Goal: Information Seeking & Learning: Learn about a topic

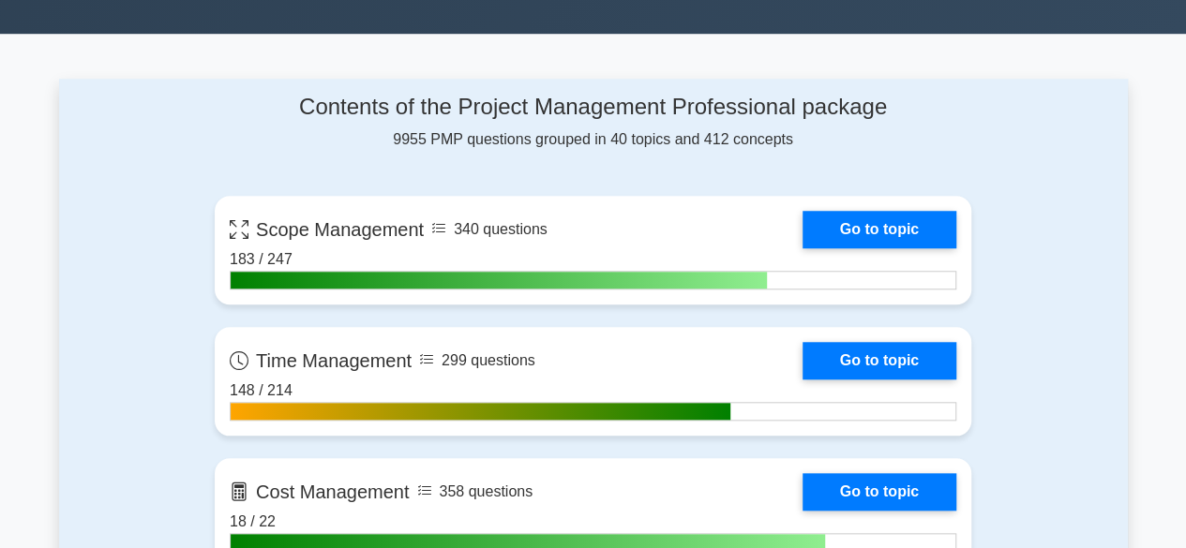
scroll to position [727, 0]
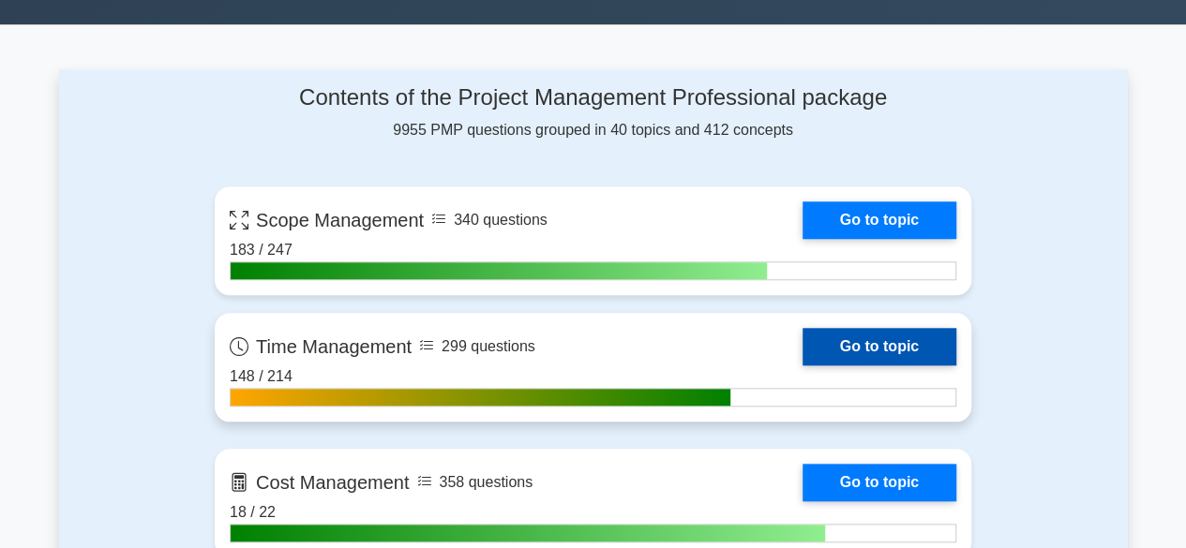
click at [887, 345] on link "Go to topic" at bounding box center [879, 346] width 154 height 37
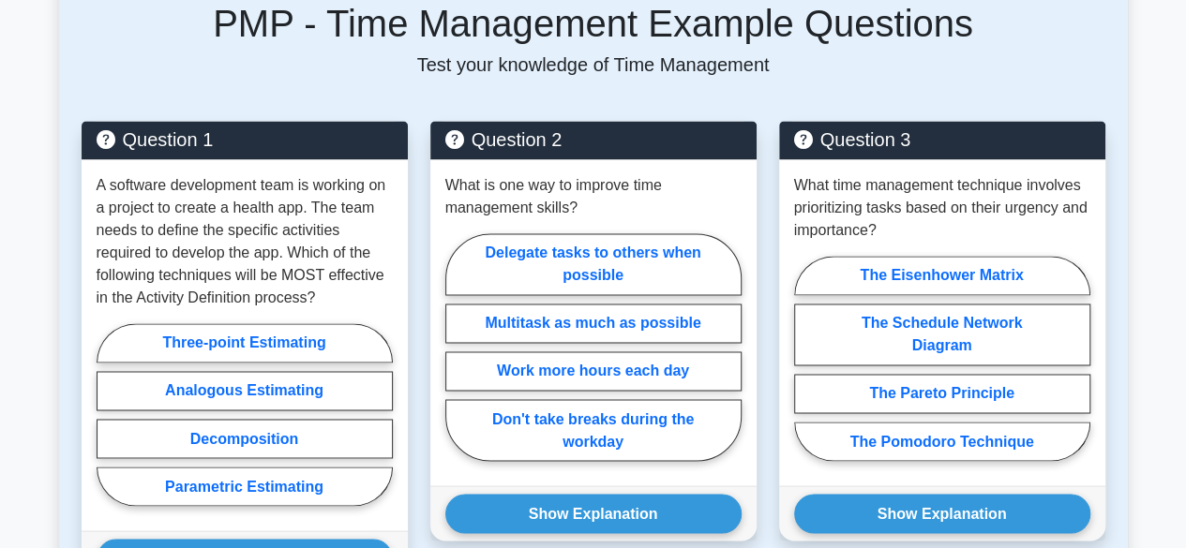
scroll to position [1395, 0]
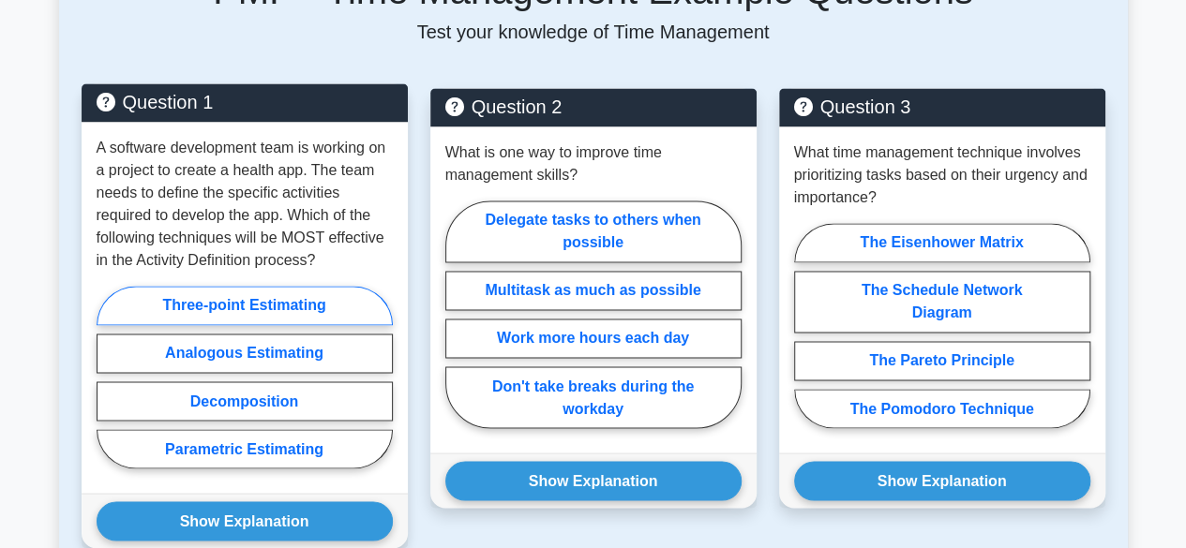
click at [228, 290] on label "Three-point Estimating" at bounding box center [245, 305] width 296 height 39
click at [109, 377] on input "Three-point Estimating" at bounding box center [103, 383] width 12 height 12
radio input "true"
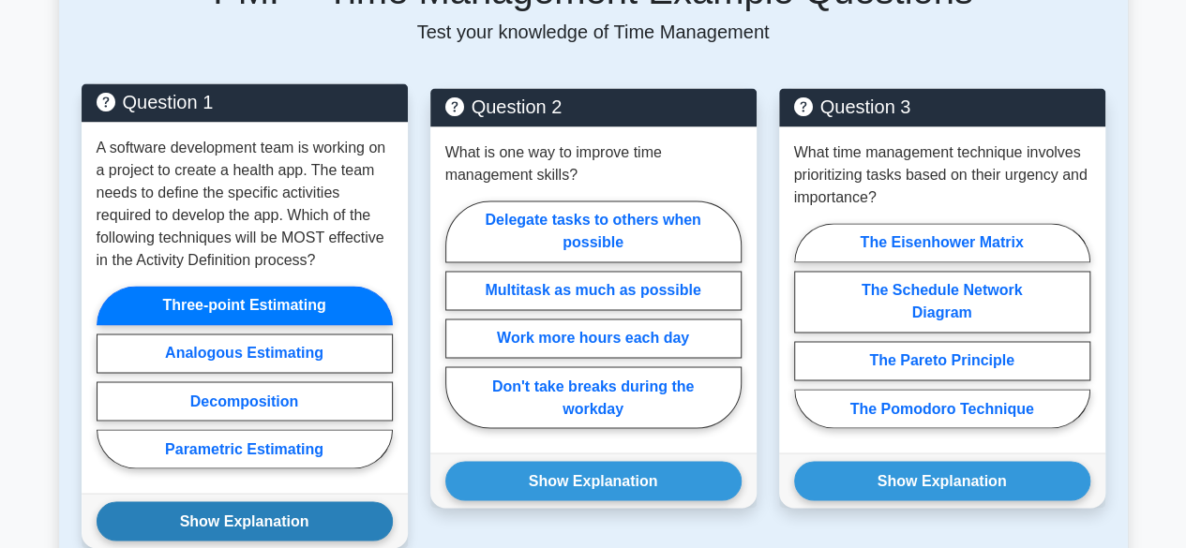
click at [235, 501] on button "Show Explanation" at bounding box center [245, 520] width 296 height 39
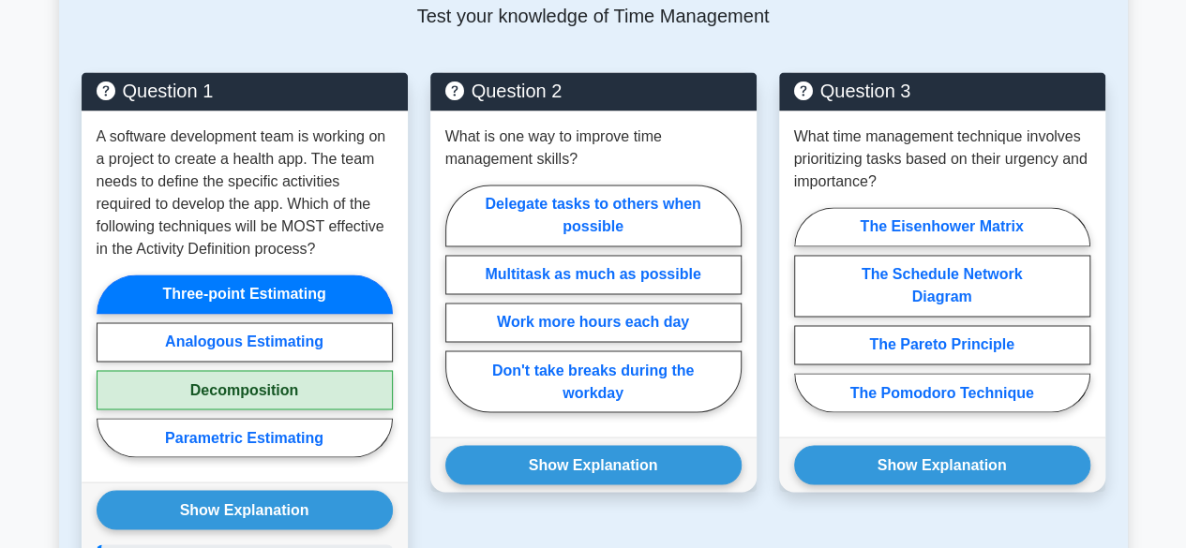
scroll to position [1428, 0]
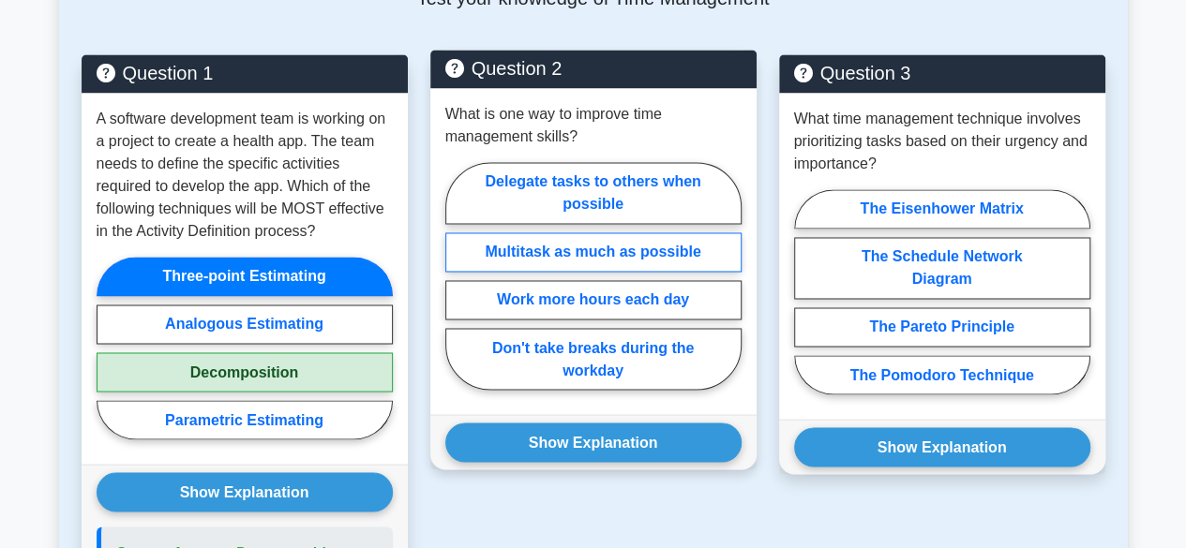
click at [628, 232] on label "Multitask as much as possible" at bounding box center [593, 251] width 296 height 39
click at [457, 276] on input "Multitask as much as possible" at bounding box center [451, 282] width 12 height 12
radio input "true"
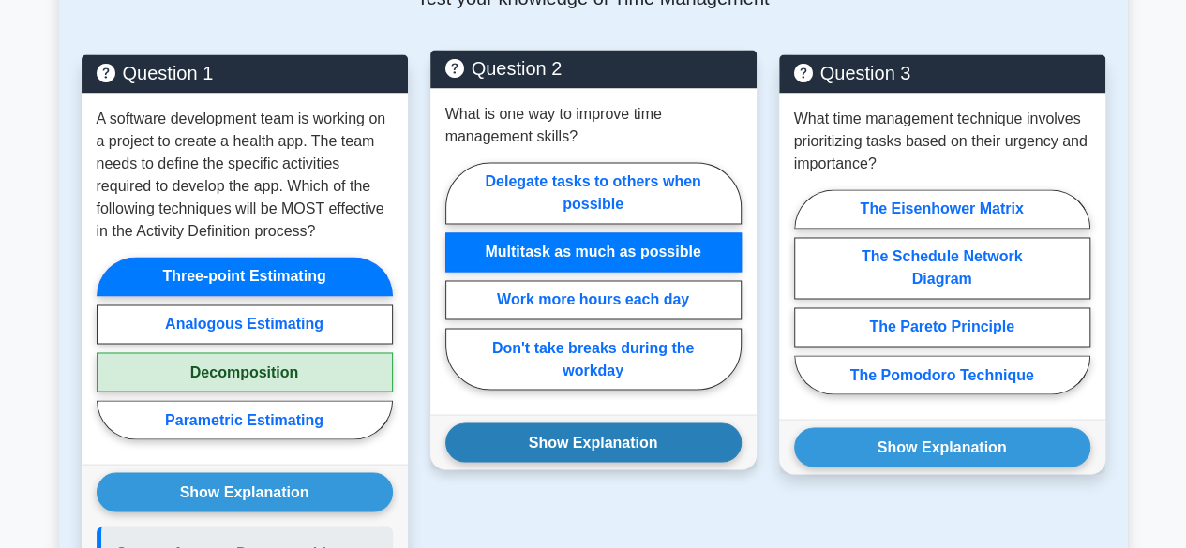
click at [604, 423] on button "Show Explanation" at bounding box center [593, 442] width 296 height 39
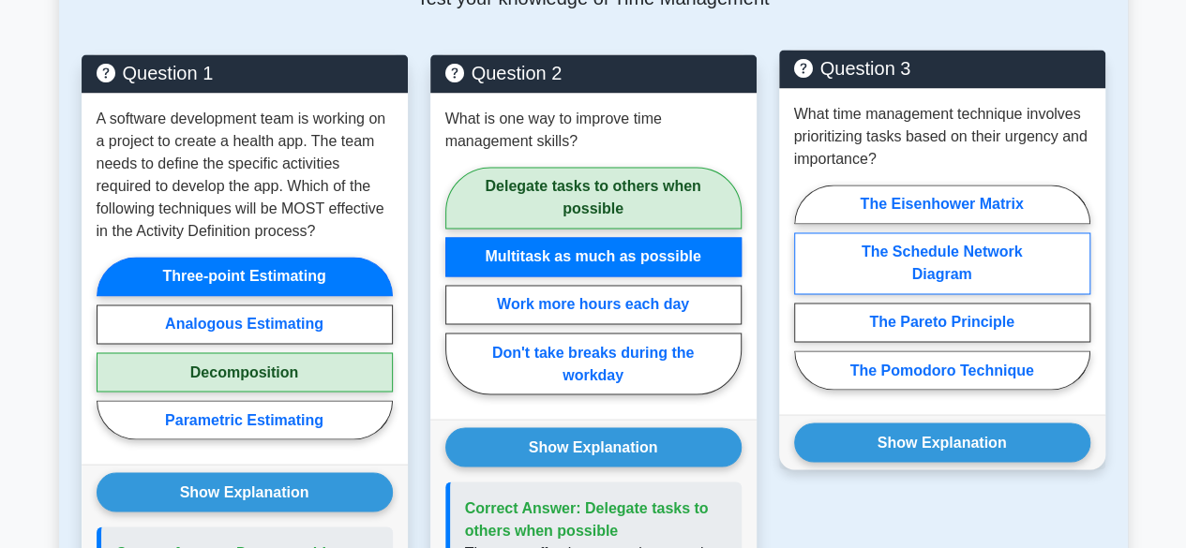
click at [1025, 233] on label "The Schedule Network Diagram" at bounding box center [942, 263] width 296 height 62
click at [806, 287] on input "The Schedule Network Diagram" at bounding box center [800, 293] width 12 height 12
radio input "true"
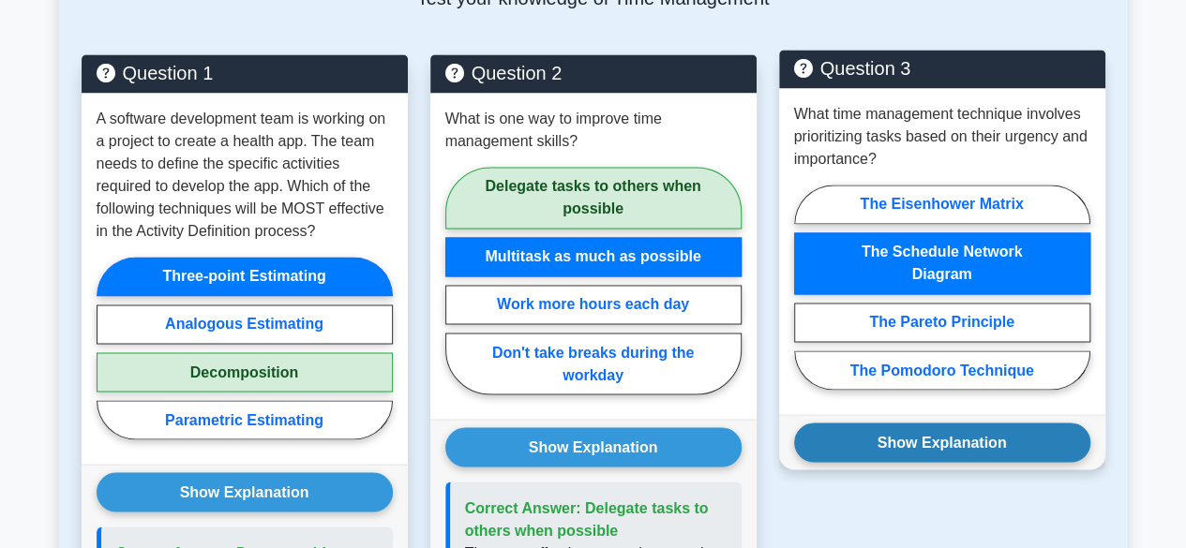
click at [978, 423] on button "Show Explanation" at bounding box center [942, 442] width 296 height 39
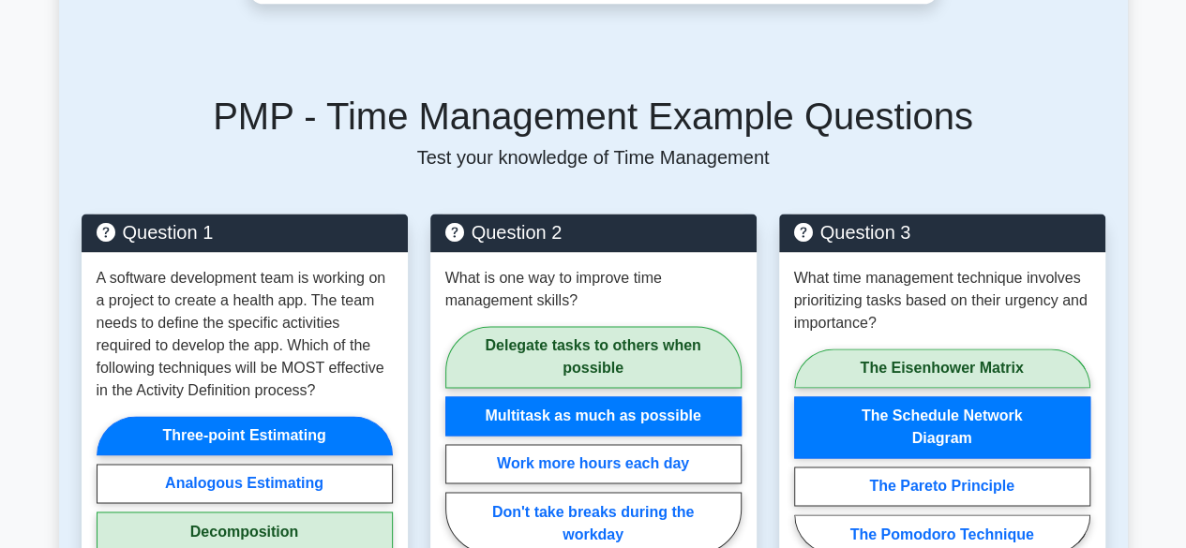
scroll to position [1258, 0]
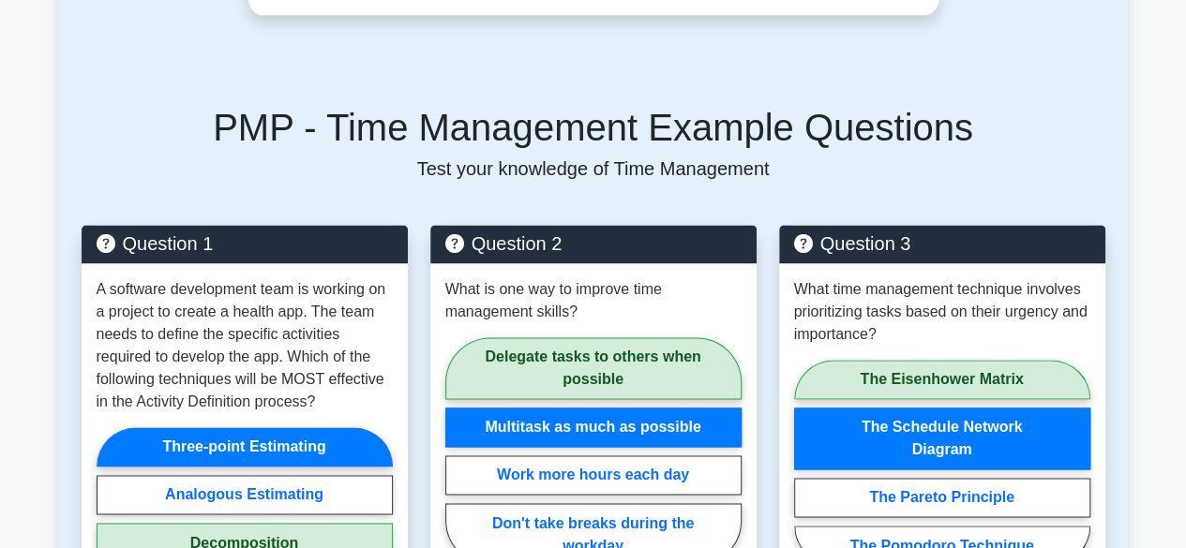
click at [1177, 251] on main "Back to Project Management Professional (PMP) Test Flashcards Time Management M…" at bounding box center [593, 301] width 1186 height 2999
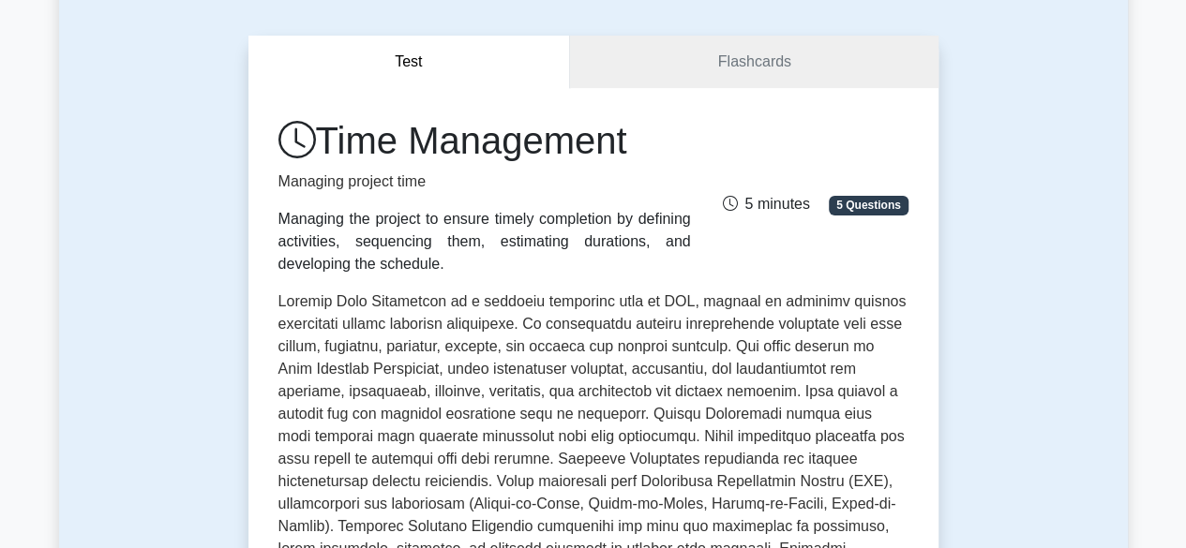
scroll to position [144, 0]
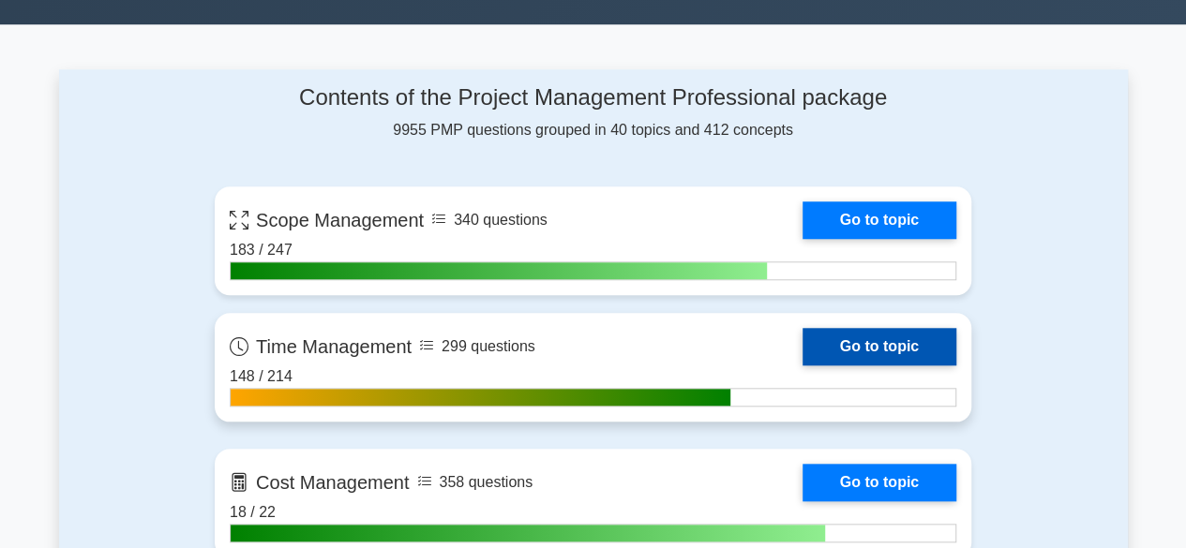
click at [844, 340] on link "Go to topic" at bounding box center [879, 346] width 154 height 37
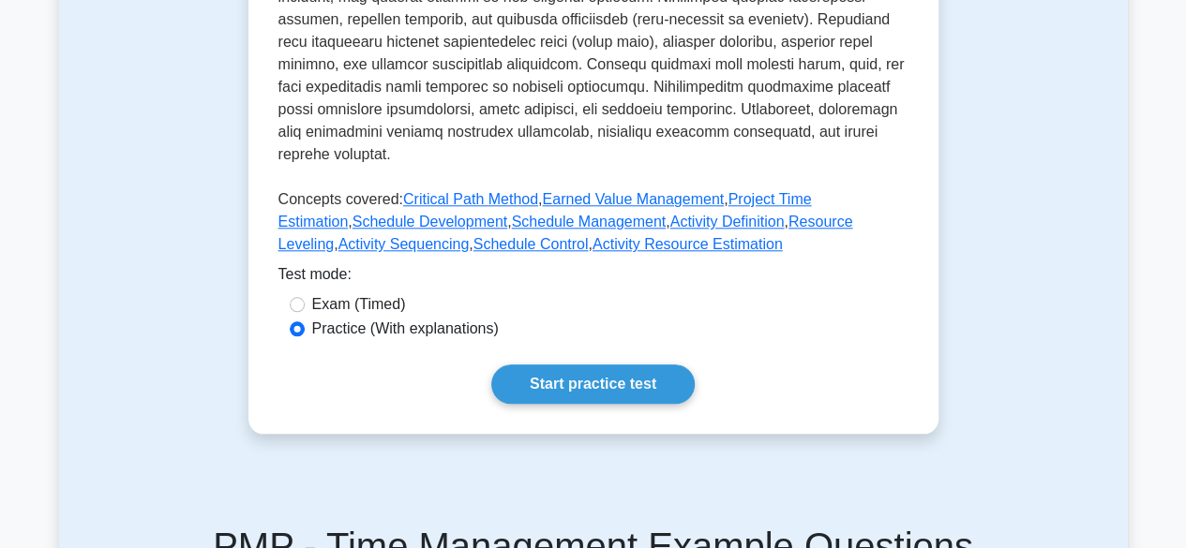
scroll to position [857, 0]
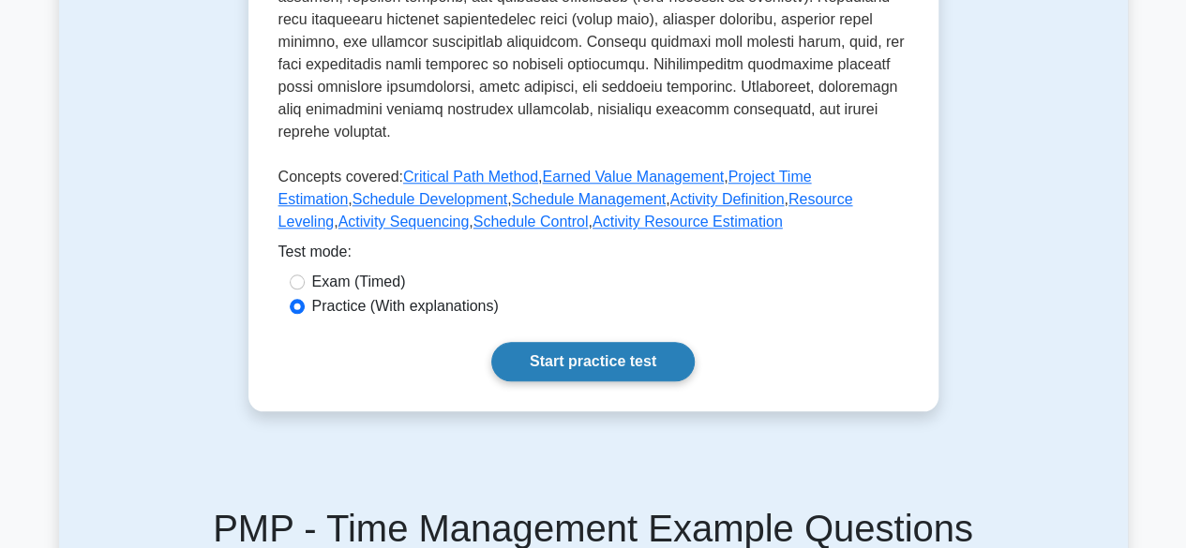
click at [612, 342] on link "Start practice test" at bounding box center [592, 361] width 203 height 39
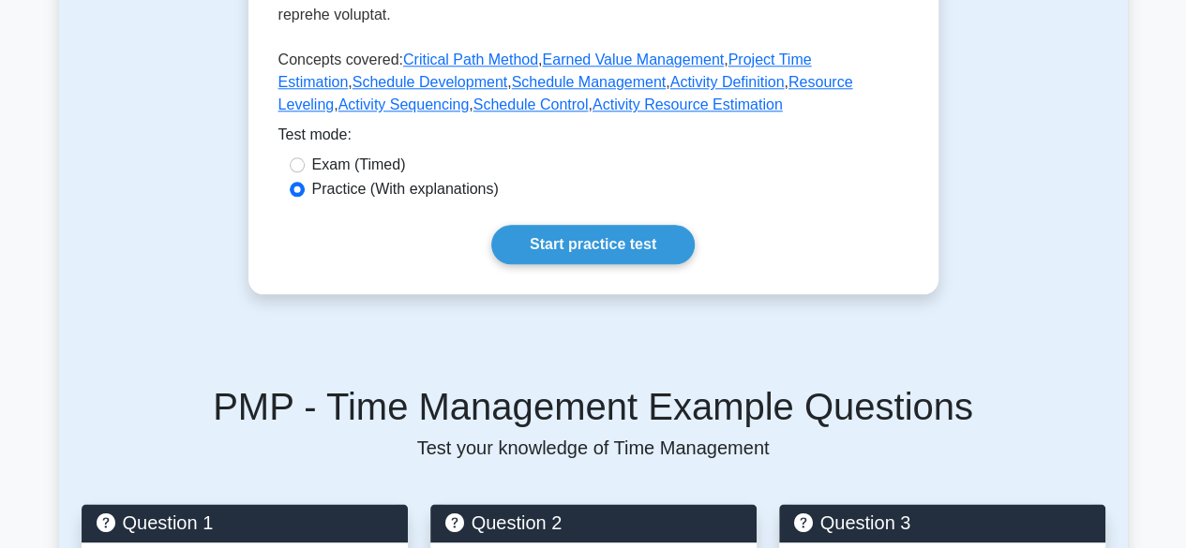
scroll to position [991, 0]
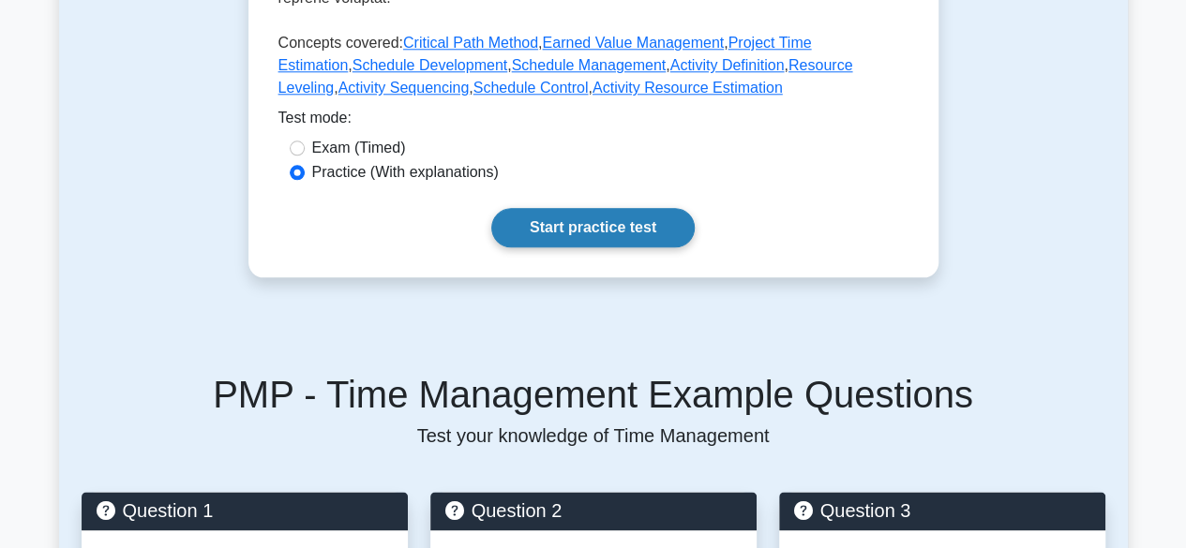
click at [606, 208] on link "Start practice test" at bounding box center [592, 227] width 203 height 39
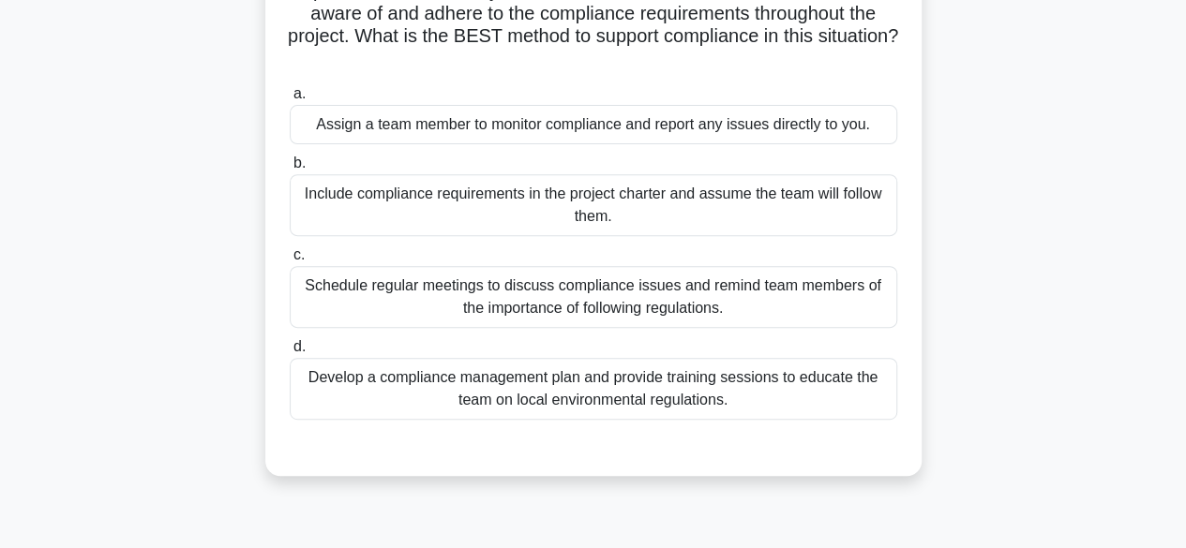
scroll to position [274, 0]
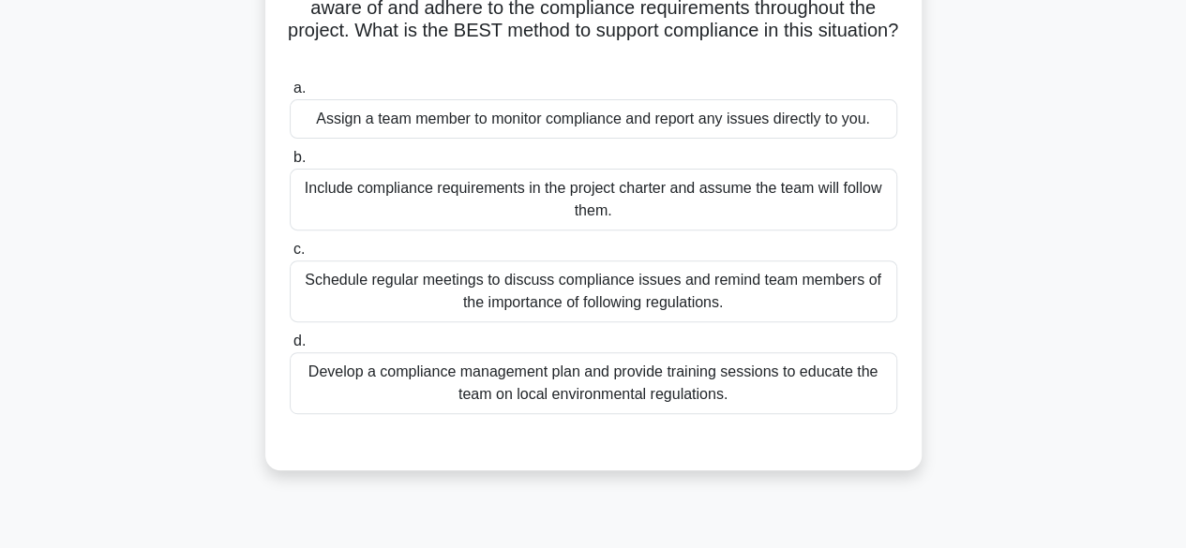
click at [712, 370] on div "Develop a compliance management plan and provide training sessions to educate t…" at bounding box center [593, 383] width 607 height 62
click at [290, 348] on input "d. Develop a compliance management plan and provide training sessions to educat…" at bounding box center [290, 342] width 0 height 12
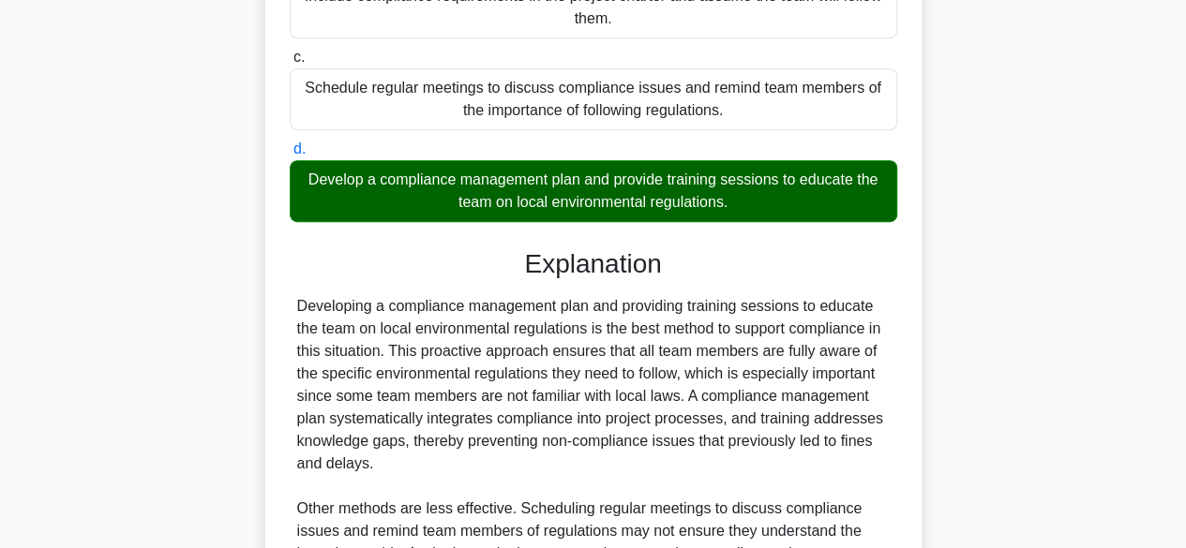
scroll to position [739, 0]
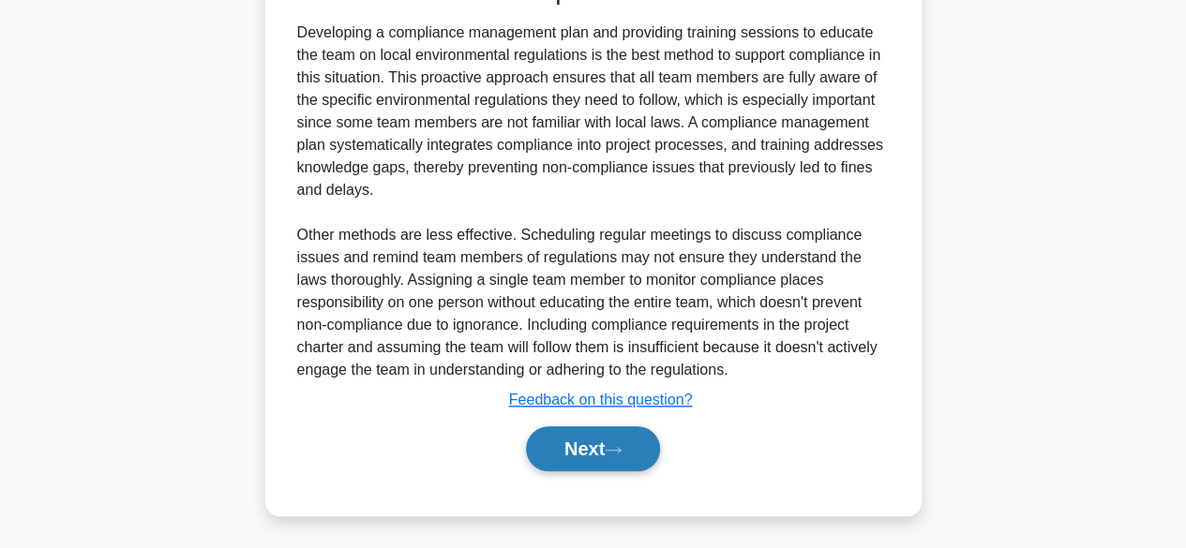
click at [580, 440] on button "Next" at bounding box center [593, 448] width 134 height 45
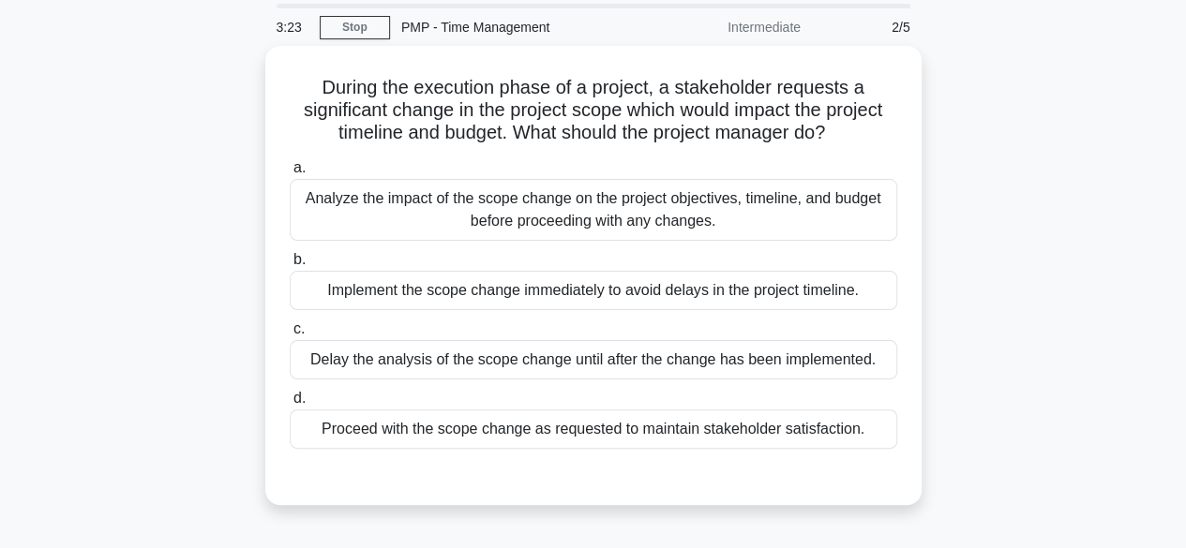
scroll to position [67, 0]
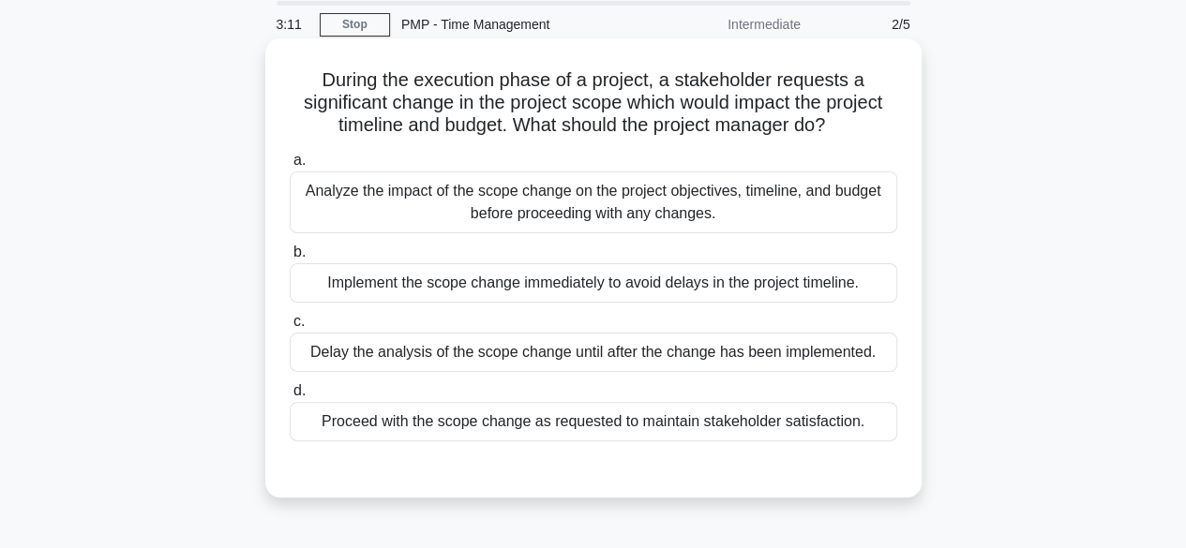
click at [839, 192] on div "Analyze the impact of the scope change on the project objectives, timeline, and…" at bounding box center [593, 203] width 607 height 62
click at [290, 167] on input "a. Analyze the impact of the scope change on the project objectives, timeline, …" at bounding box center [290, 161] width 0 height 12
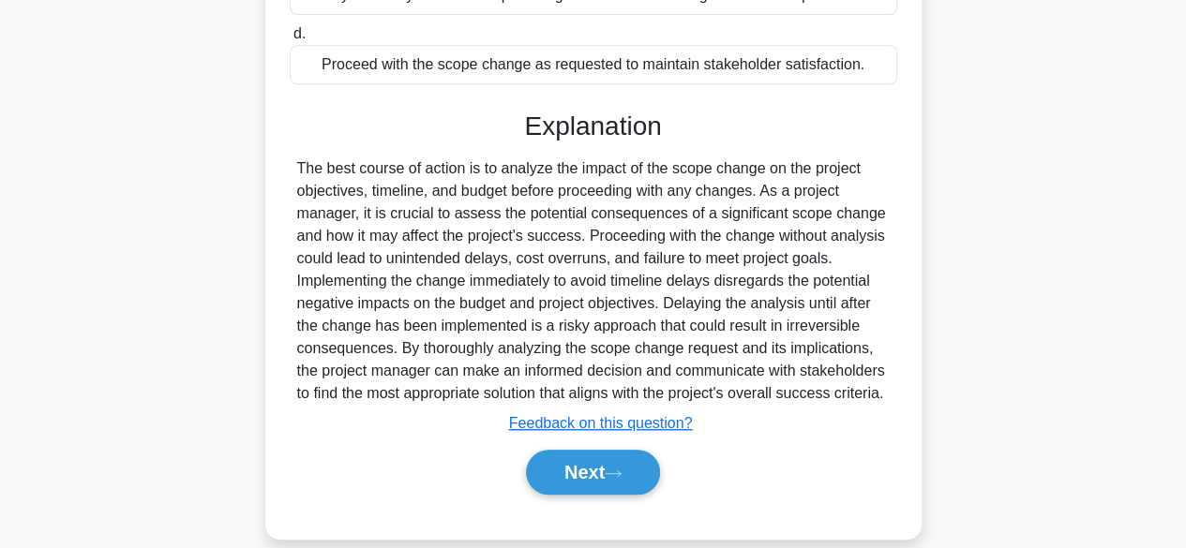
scroll to position [464, 0]
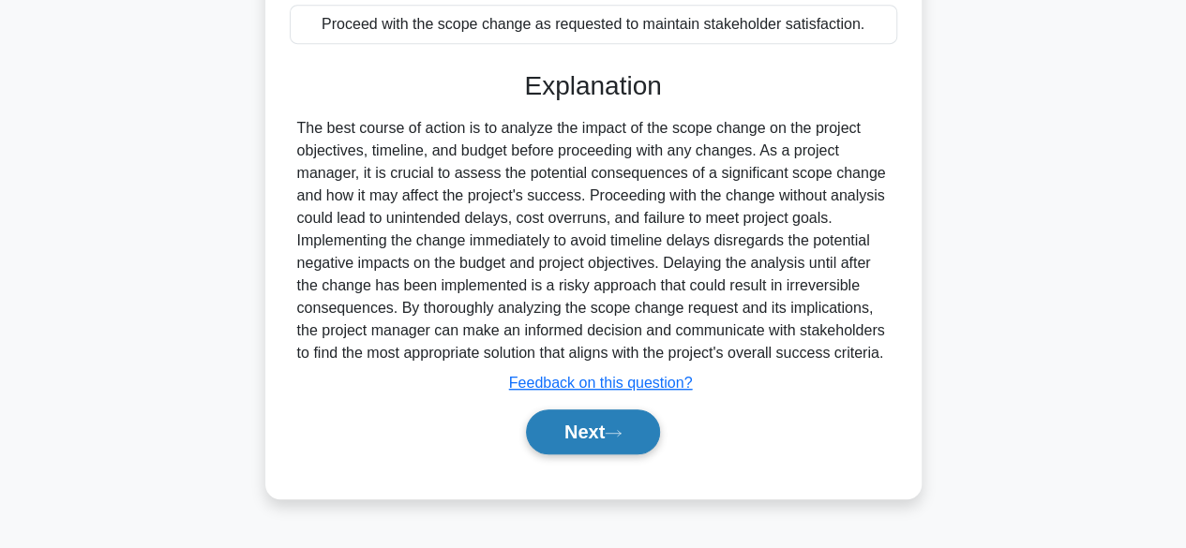
click at [632, 428] on button "Next" at bounding box center [593, 432] width 134 height 45
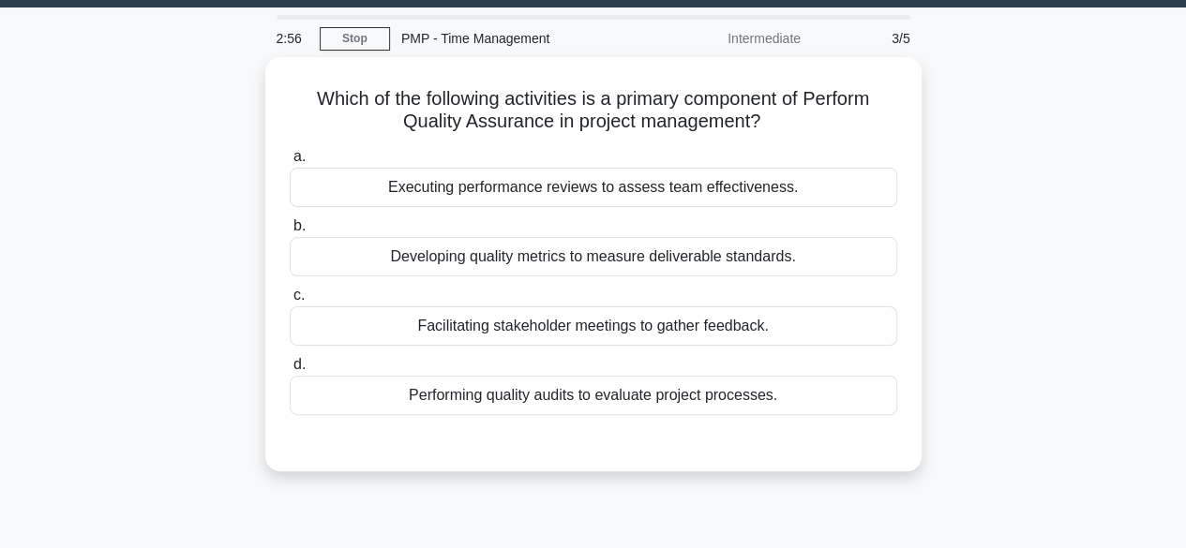
scroll to position [54, 0]
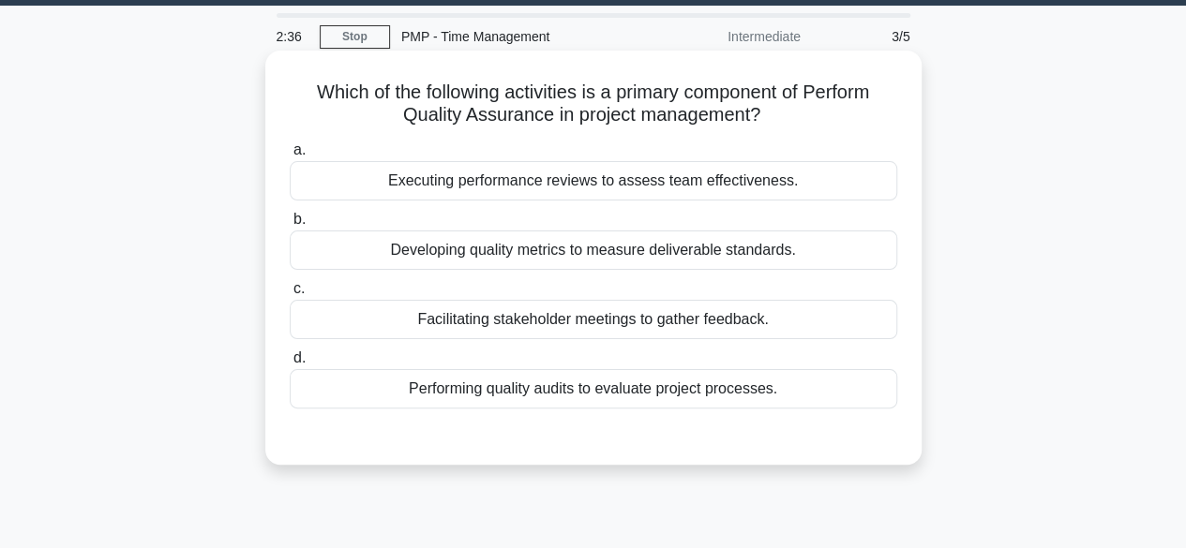
click at [714, 396] on div "Performing quality audits to evaluate project processes." at bounding box center [593, 388] width 607 height 39
click at [290, 365] on input "d. Performing quality audits to evaluate project processes." at bounding box center [290, 358] width 0 height 12
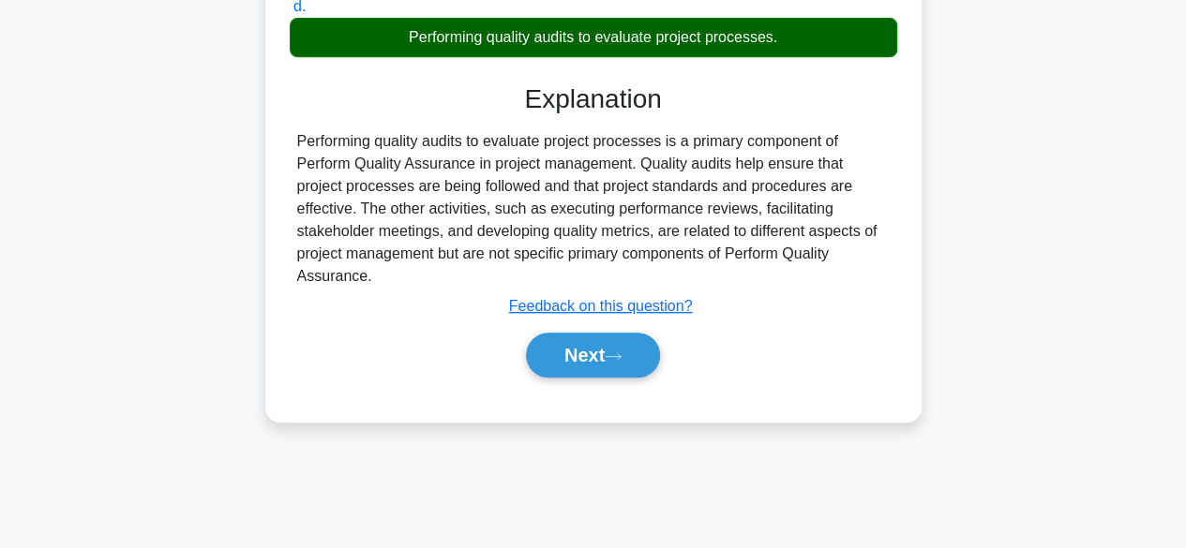
scroll to position [421, 0]
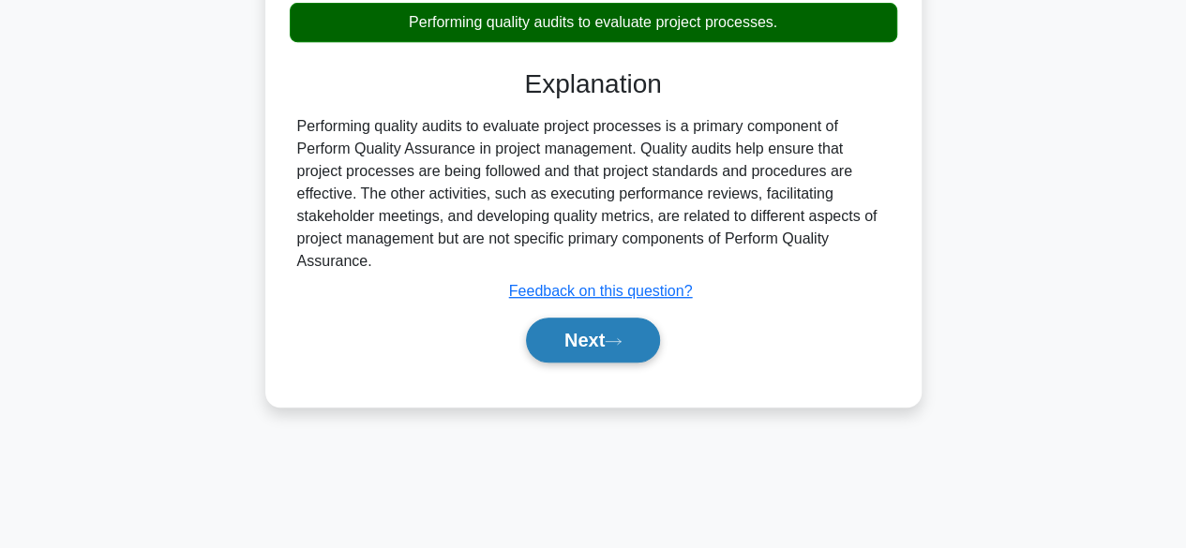
click at [578, 339] on button "Next" at bounding box center [593, 340] width 134 height 45
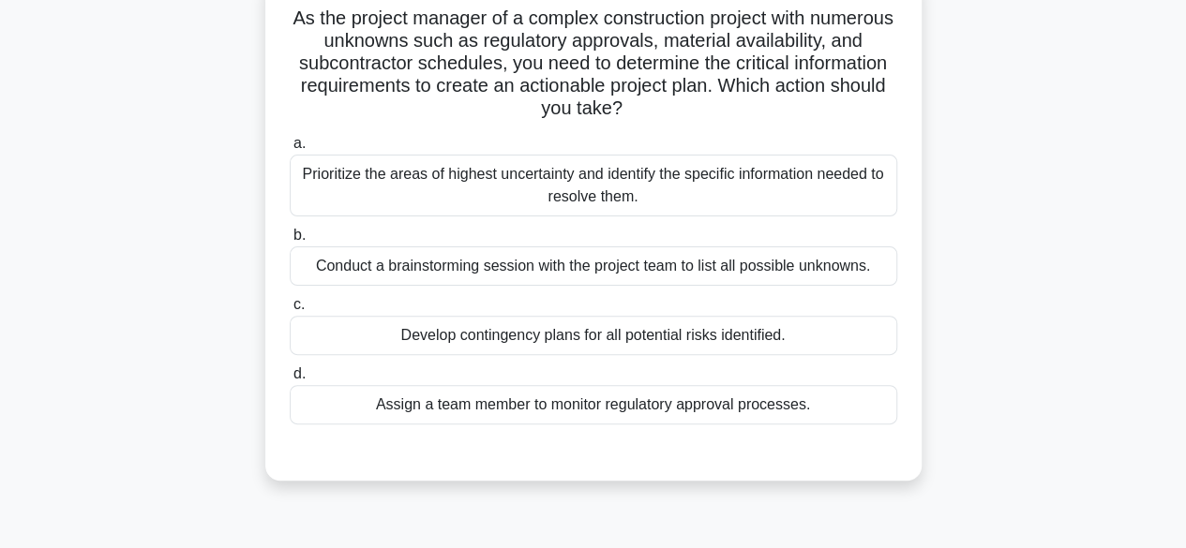
scroll to position [135, 0]
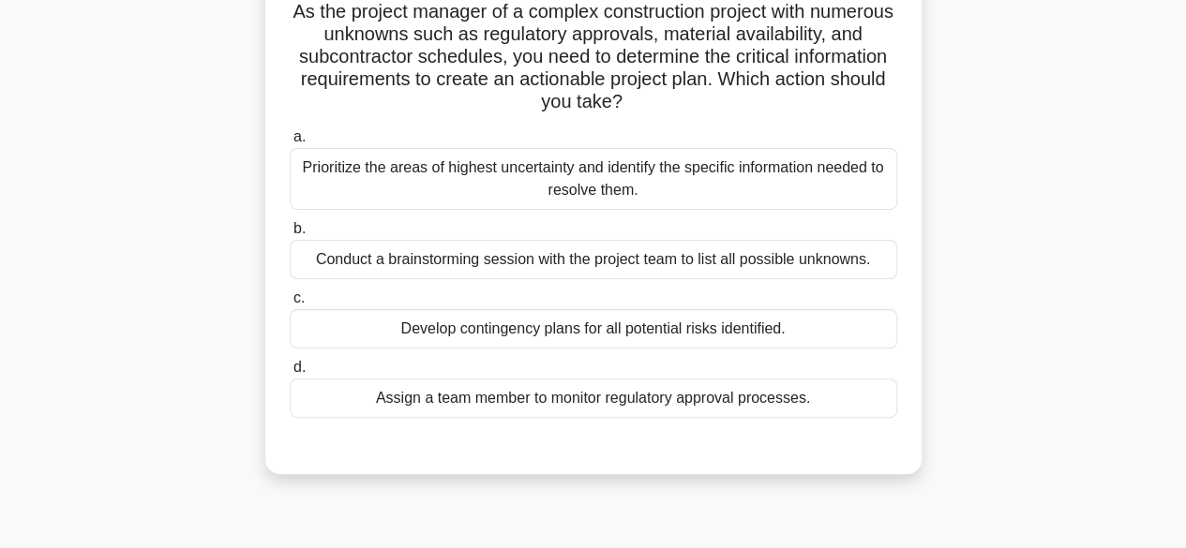
click at [679, 324] on div "Develop contingency plans for all potential risks identified." at bounding box center [593, 328] width 607 height 39
click at [290, 305] on input "c. Develop contingency plans for all potential risks identified." at bounding box center [290, 298] width 0 height 12
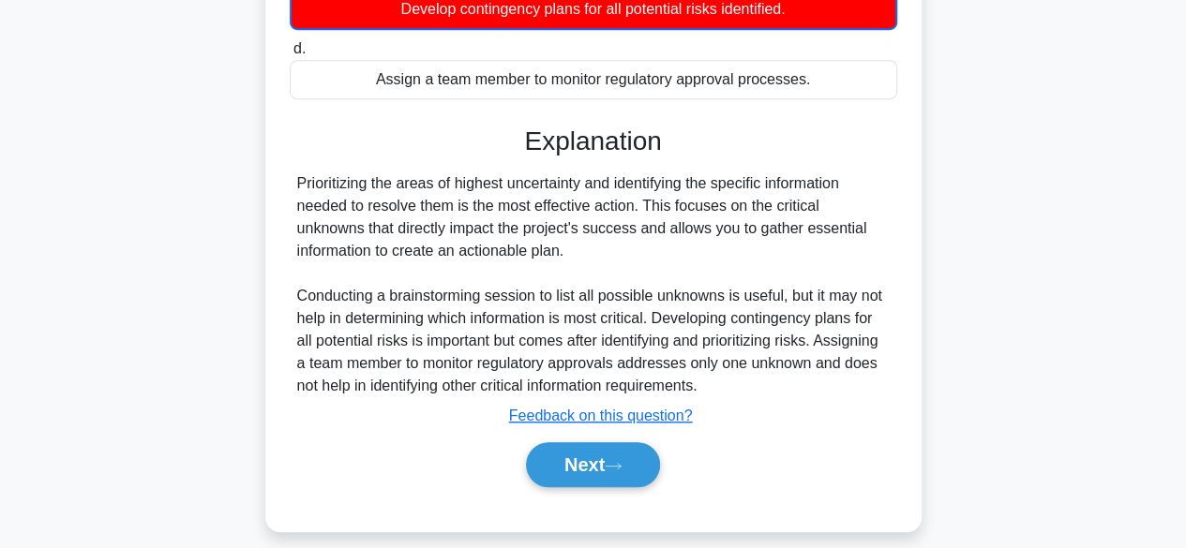
scroll to position [472, 0]
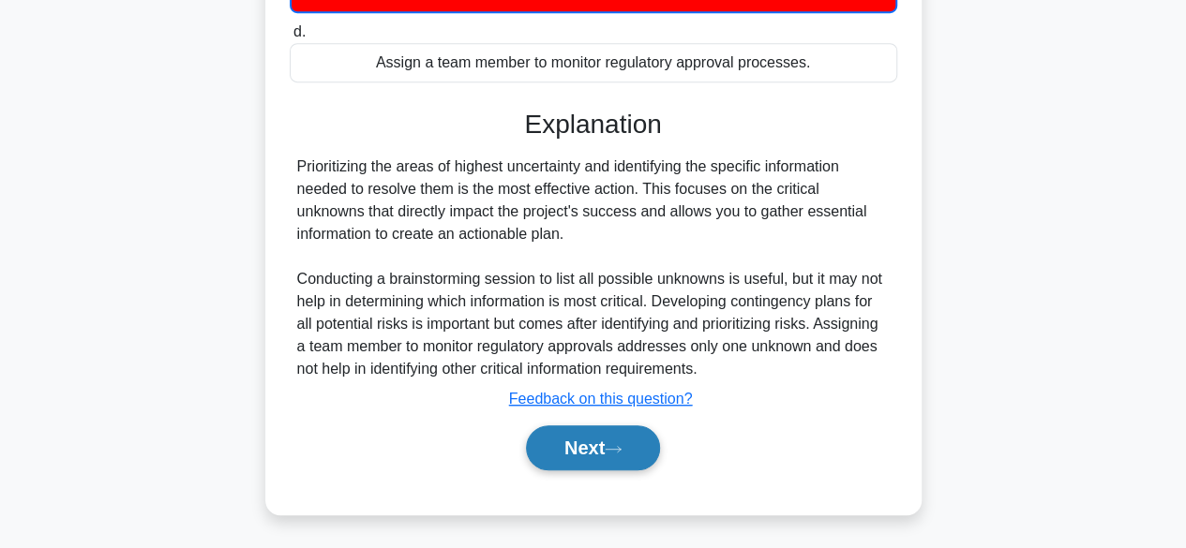
click at [592, 443] on button "Next" at bounding box center [593, 448] width 134 height 45
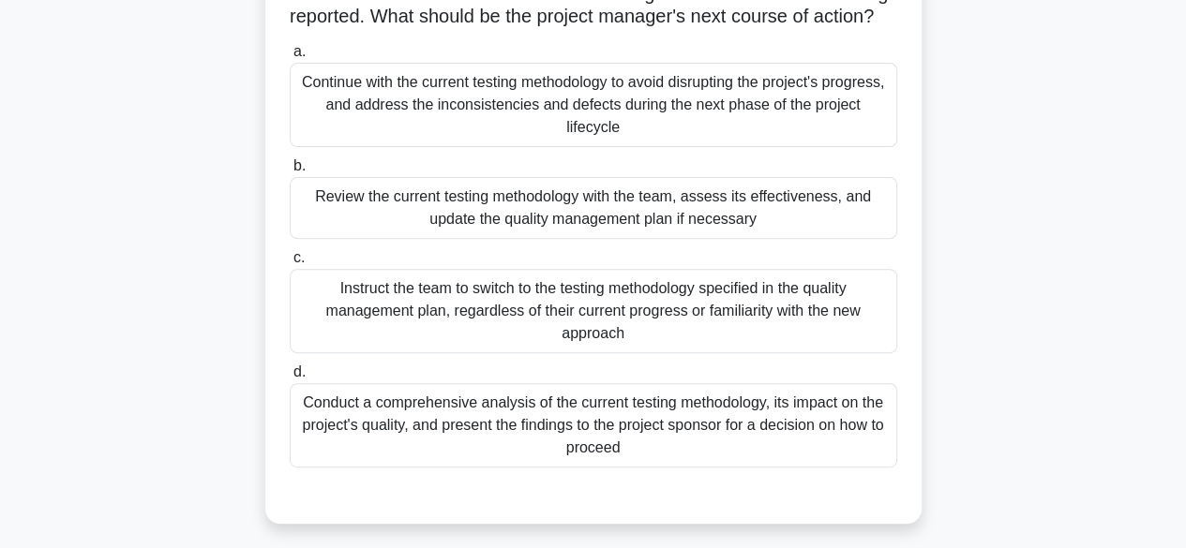
scroll to position [262, 0]
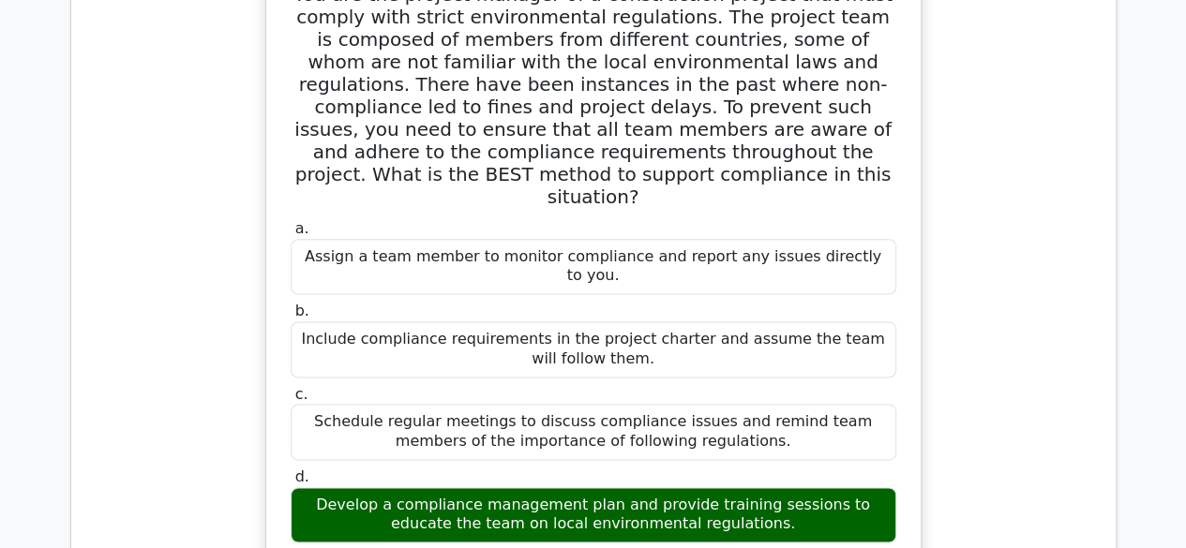
scroll to position [1055, 0]
